Goal: Task Accomplishment & Management: Use online tool/utility

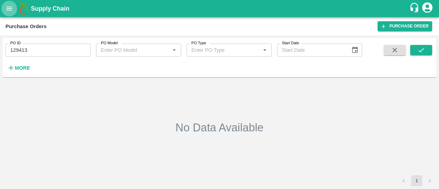
click at [10, 6] on icon "open drawer" at bounding box center [9, 9] width 8 height 8
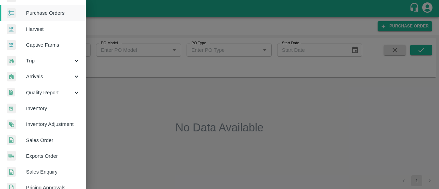
scroll to position [34, 0]
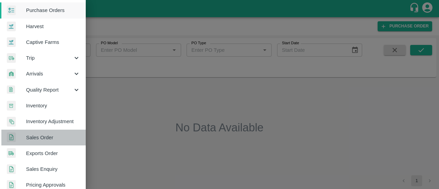
click at [47, 137] on span "Sales Order" at bounding box center [53, 138] width 54 height 8
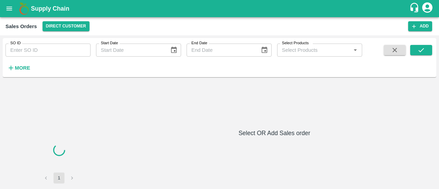
click at [330, 53] on input "Select Products" at bounding box center [314, 50] width 70 height 9
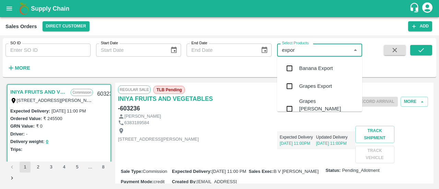
type input "export"
click at [290, 88] on input "checkbox" at bounding box center [290, 87] width 14 height 14
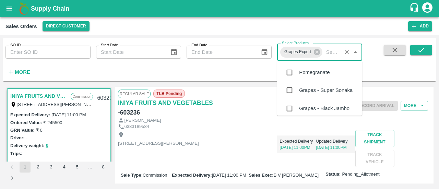
click at [326, 55] on input "Select Products" at bounding box center [331, 52] width 16 height 9
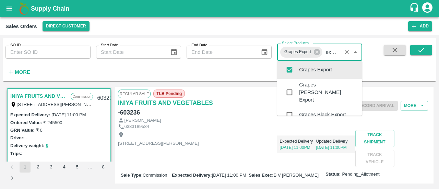
scroll to position [0, 2]
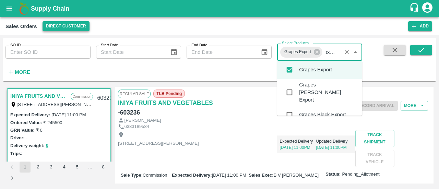
type input "export"
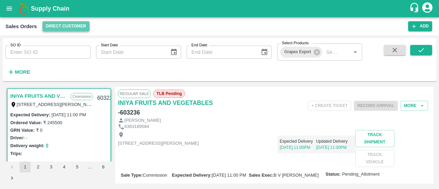
scroll to position [0, 0]
click at [85, 29] on button "Direct Customer" at bounding box center [66, 26] width 47 height 10
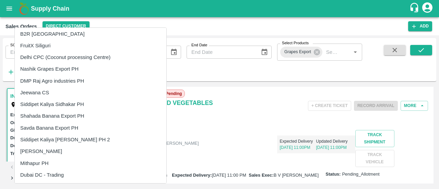
scroll to position [202, 0]
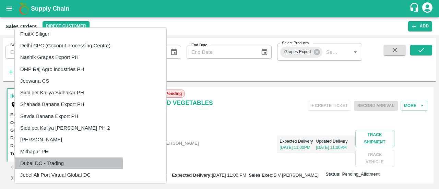
click at [69, 164] on li "Dubai DC - Trading" at bounding box center [91, 163] width 152 height 12
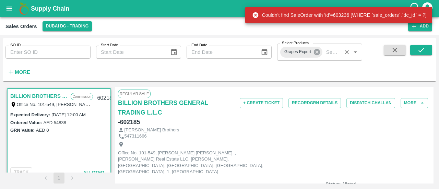
click at [318, 53] on icon at bounding box center [317, 52] width 8 height 8
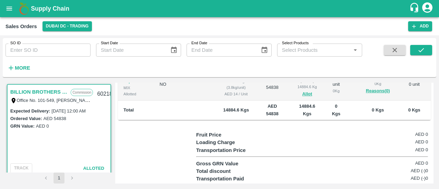
scroll to position [180, 0]
